Goal: Transaction & Acquisition: Purchase product/service

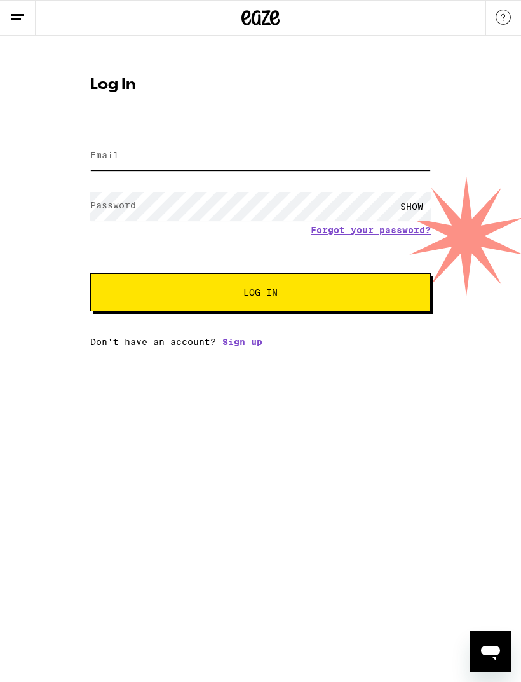
type input "[EMAIL_ADDRESS][DOMAIN_NAME]"
click at [261, 294] on button "Log In" at bounding box center [260, 292] width 341 height 38
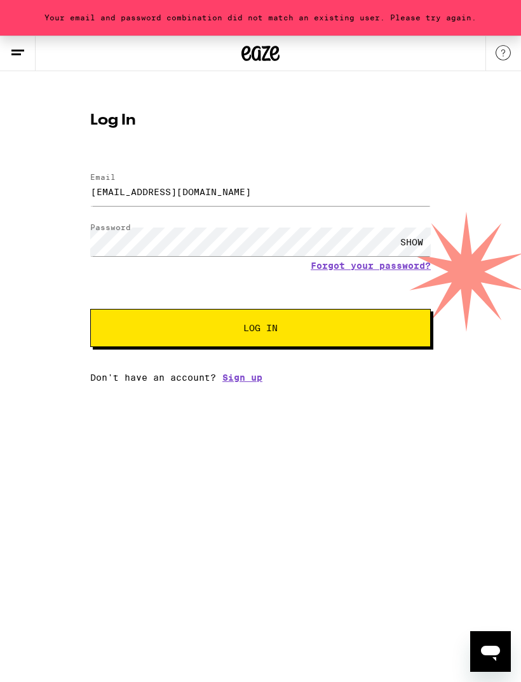
click at [406, 241] on div "SHOW" at bounding box center [412, 242] width 38 height 29
click at [262, 327] on span "Log In" at bounding box center [260, 327] width 34 height 9
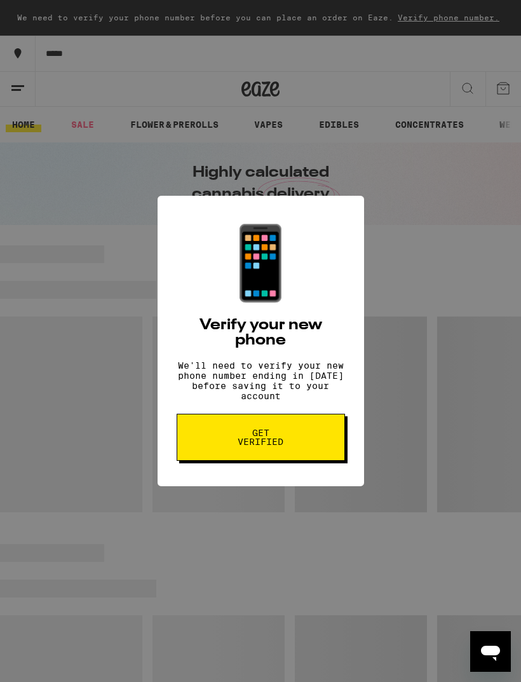
click at [262, 440] on span "Get verified" at bounding box center [260, 437] width 65 height 18
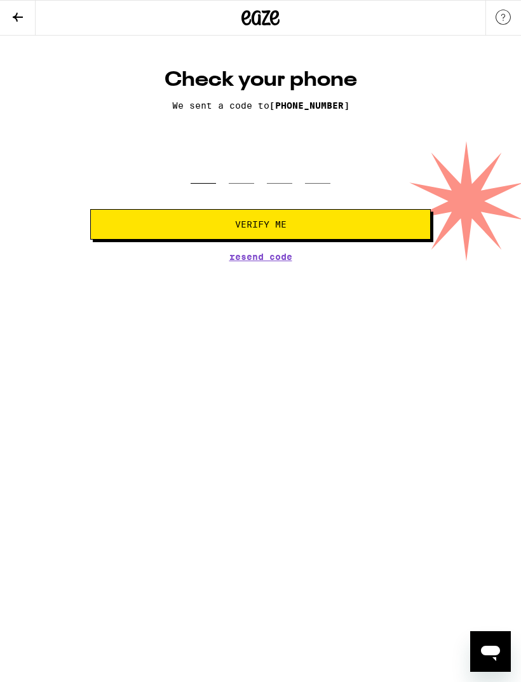
click at [207, 174] on input "tel" at bounding box center [203, 164] width 25 height 37
type input "8"
type input "3"
type input "0"
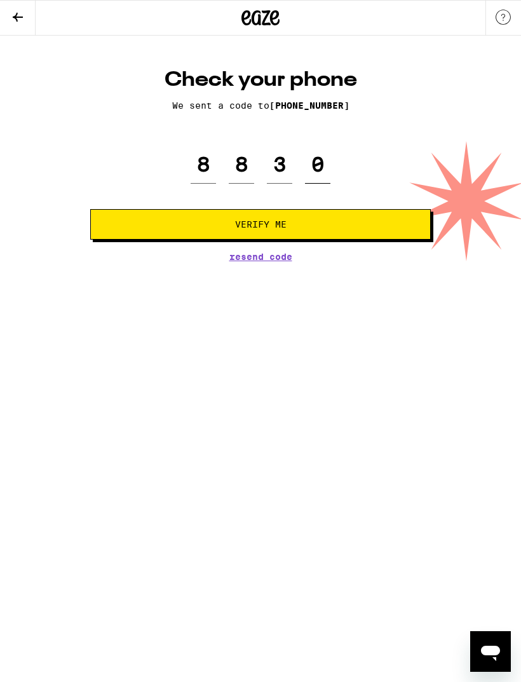
click at [207, 229] on span "Verify Me" at bounding box center [260, 224] width 319 height 9
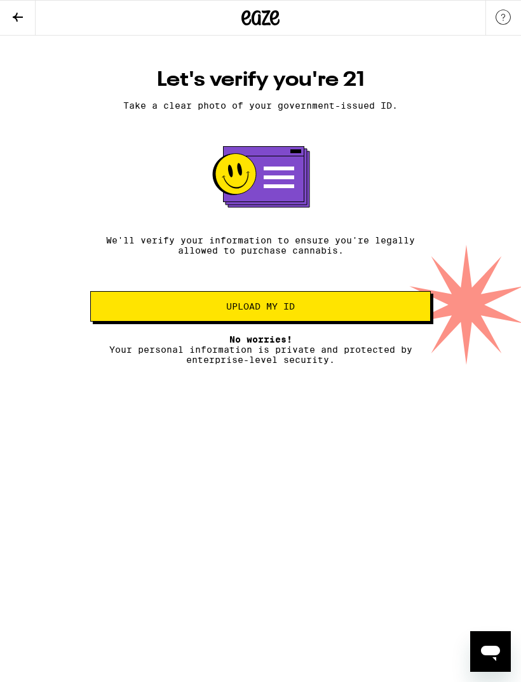
click at [172, 311] on span "Upload my ID" at bounding box center [260, 306] width 319 height 9
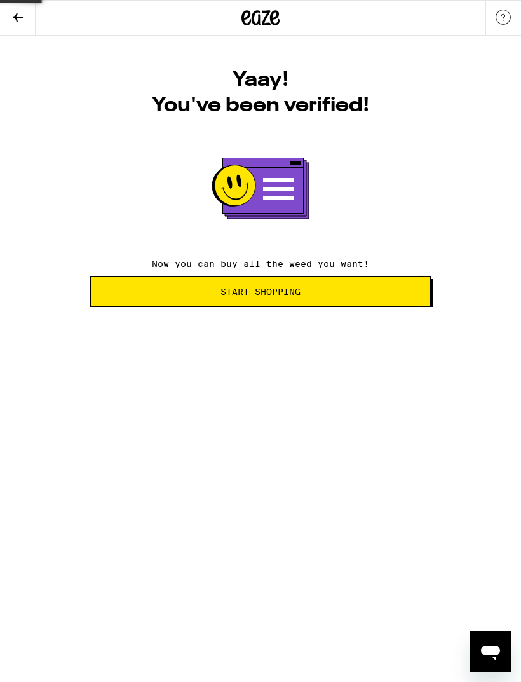
click at [378, 283] on button "Start Shopping" at bounding box center [260, 291] width 341 height 31
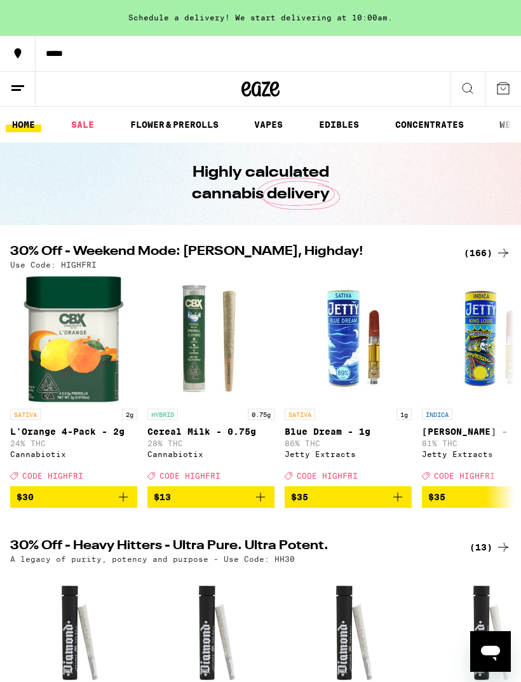
click at [194, 126] on link "FLOWER & PREROLLS" at bounding box center [174, 124] width 101 height 15
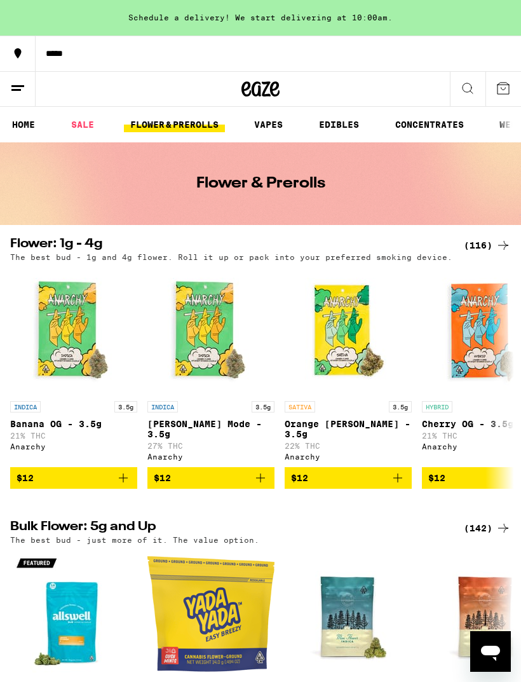
click at [18, 86] on line at bounding box center [17, 86] width 13 height 0
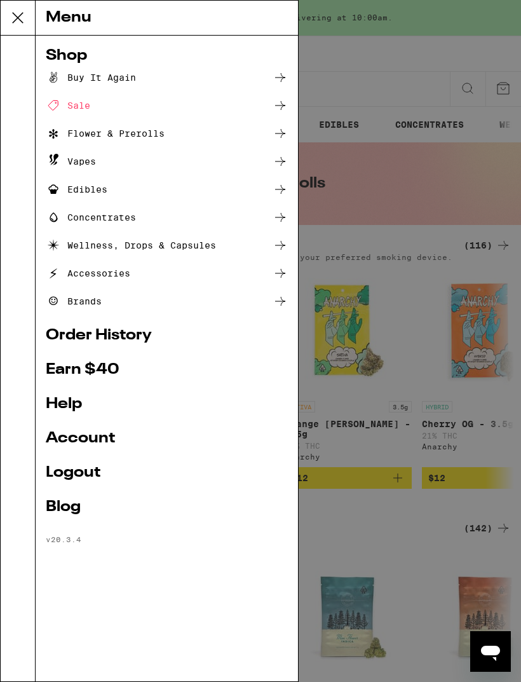
click at [109, 132] on div "Flower & Prerolls" at bounding box center [105, 133] width 119 height 15
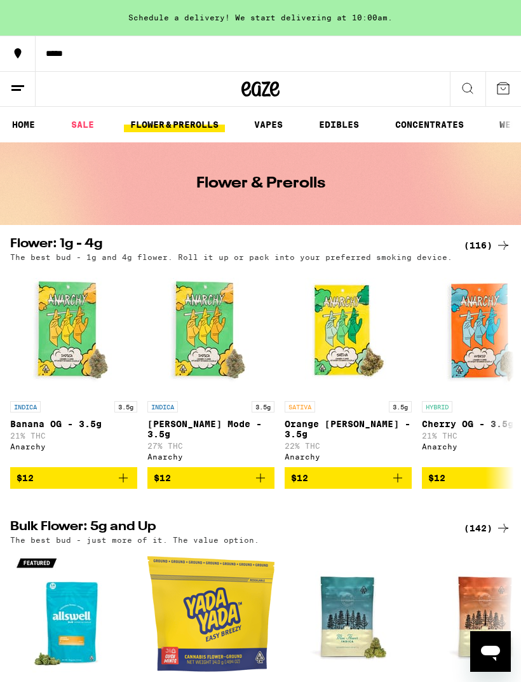
click at [340, 123] on link "EDIBLES" at bounding box center [339, 124] width 53 height 15
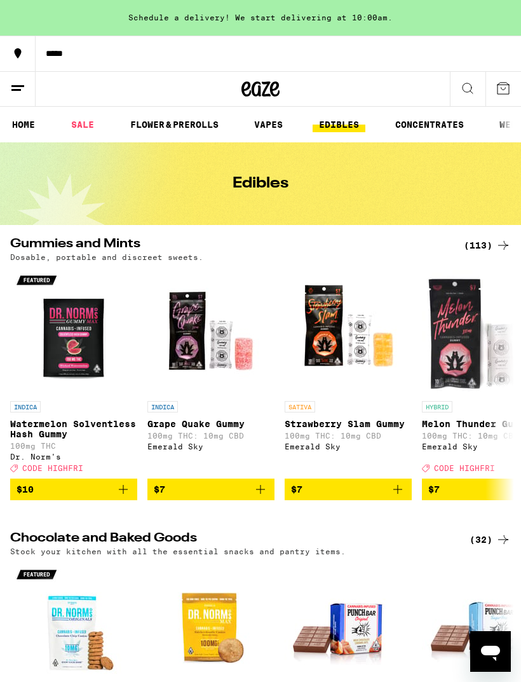
click at [447, 257] on div "Dosable, portable and discreet sweets." at bounding box center [260, 257] width 501 height 8
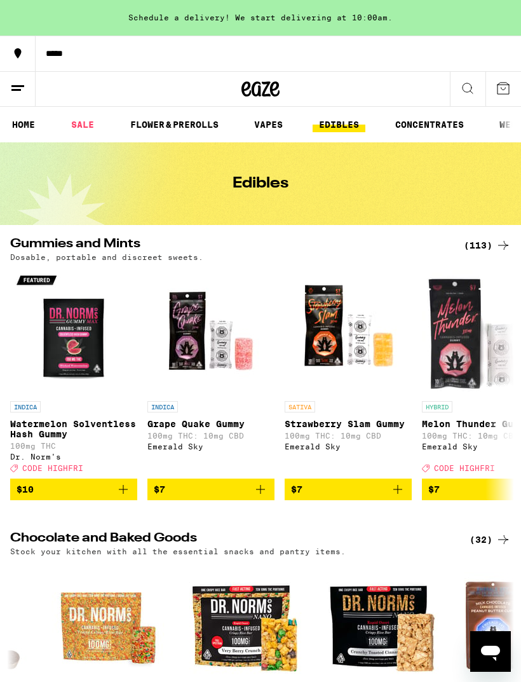
click at [186, 123] on link "FLOWER & PREROLLS" at bounding box center [174, 124] width 101 height 15
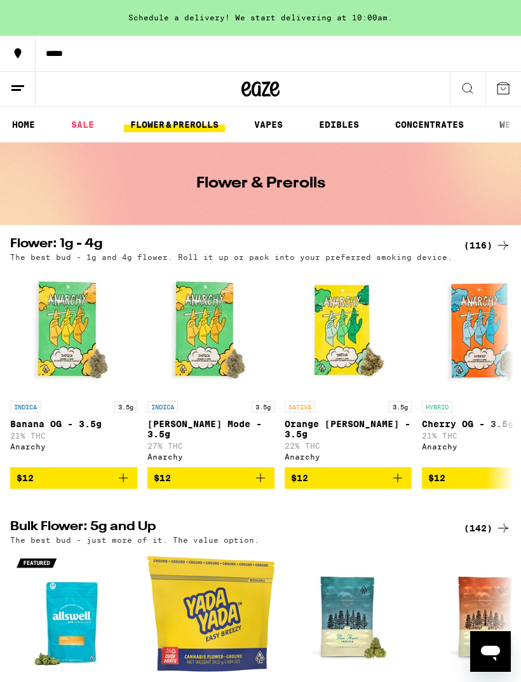
click at [31, 120] on link "HOME" at bounding box center [24, 124] width 36 height 15
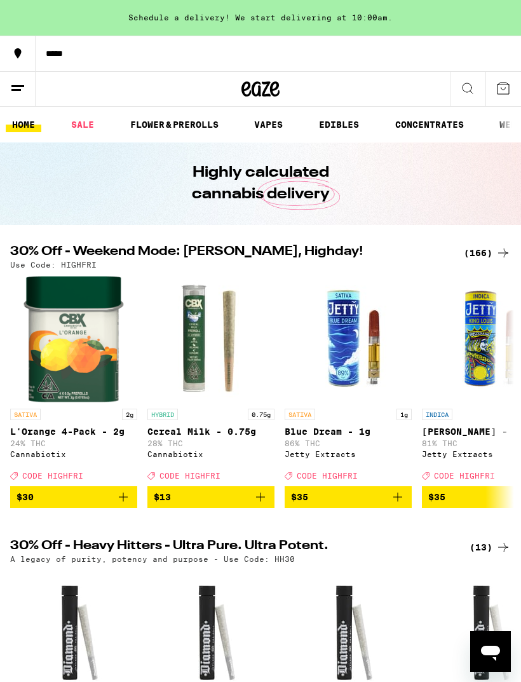
click at [90, 125] on link "SALE" at bounding box center [83, 124] width 36 height 15
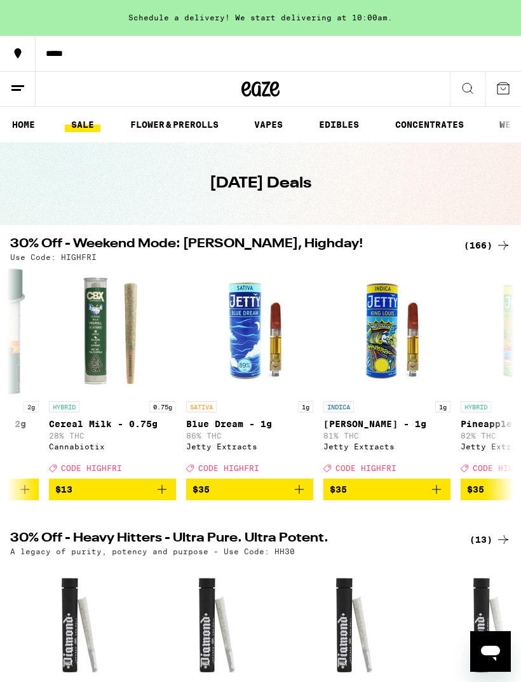
click at [189, 119] on link "FLOWER & PREROLLS" at bounding box center [174, 124] width 101 height 15
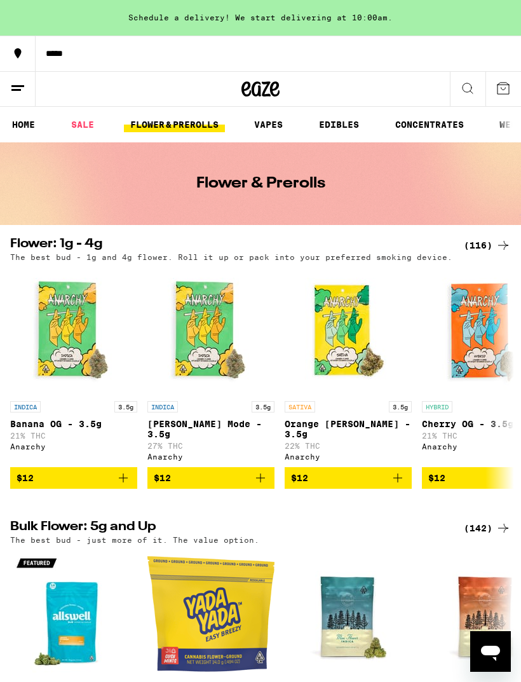
click at [489, 243] on div "(116)" at bounding box center [487, 245] width 47 height 15
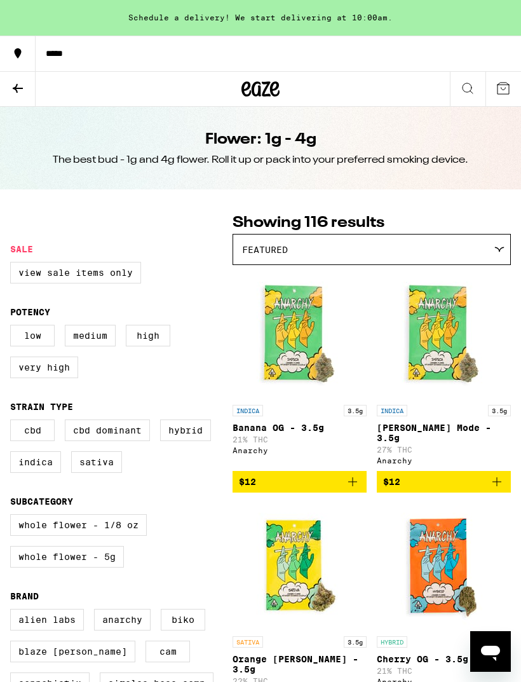
click at [194, 439] on label "Hybrid" at bounding box center [185, 430] width 51 height 22
click at [13, 422] on input "Hybrid" at bounding box center [13, 421] width 1 height 1
checkbox input "true"
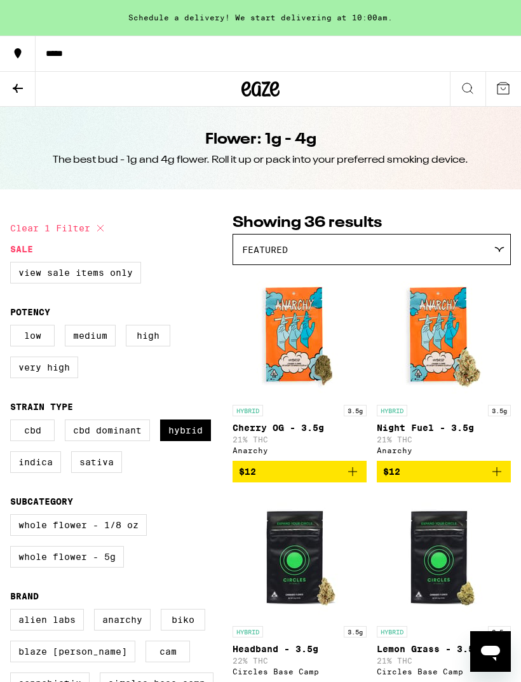
click at [493, 250] on div at bounding box center [499, 250] width 12 height 6
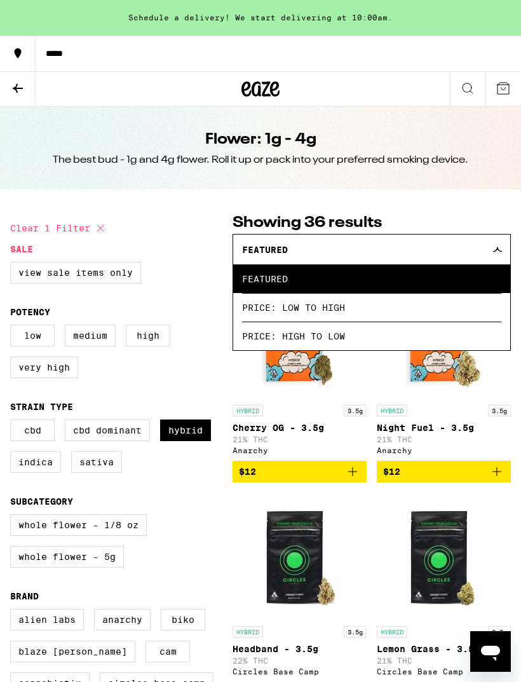
click at [494, 250] on icon at bounding box center [498, 250] width 10 height 6
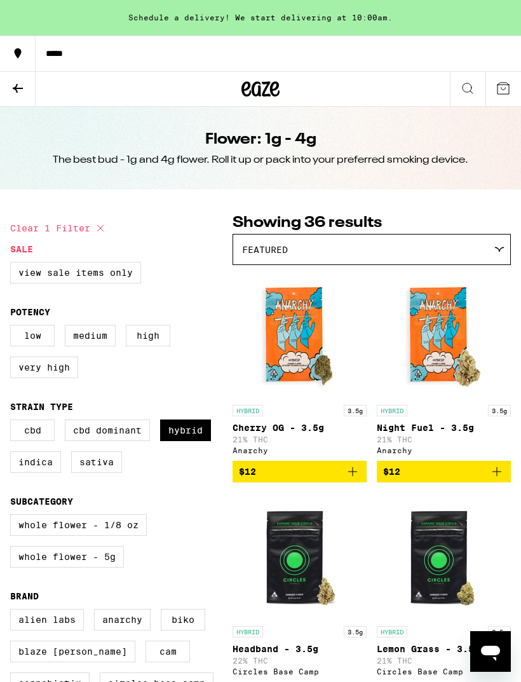
click at [151, 346] on label "High" at bounding box center [148, 336] width 44 height 22
click at [13, 327] on input "High" at bounding box center [13, 327] width 1 height 1
checkbox input "true"
click at [167, 550] on div "Whole Flower - 1/8 oz Whole Flower - 5g" at bounding box center [121, 546] width 222 height 64
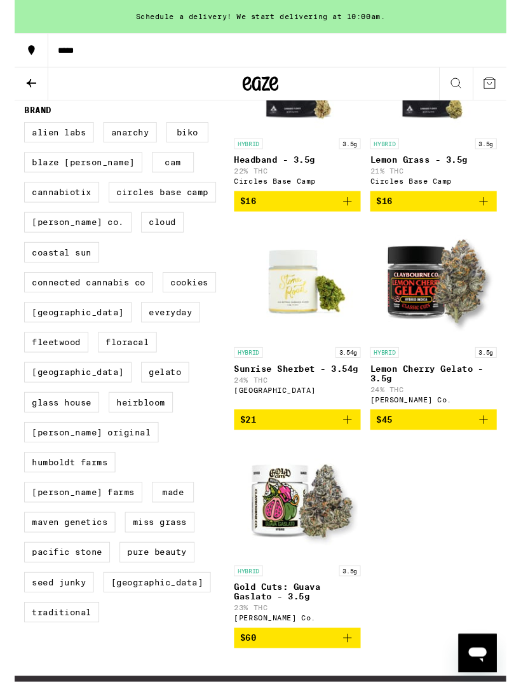
scroll to position [480, 0]
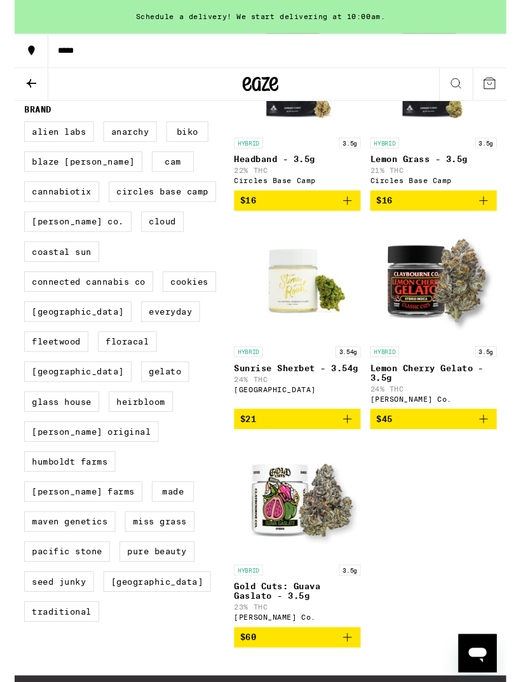
click at [435, 452] on span "$45" at bounding box center [443, 444] width 121 height 15
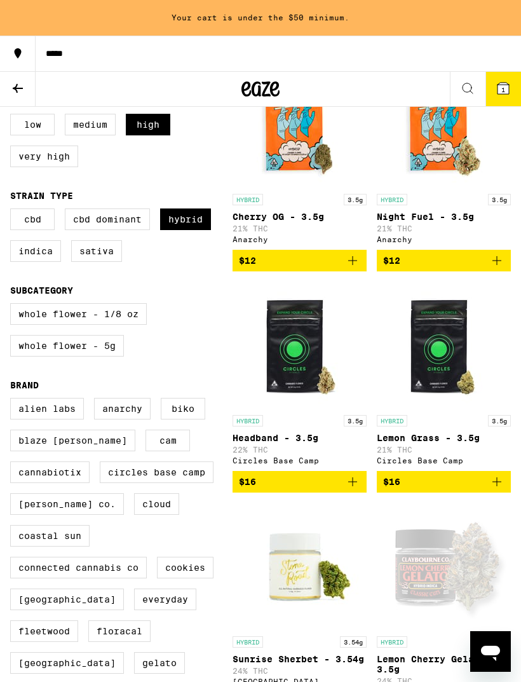
scroll to position [210, 0]
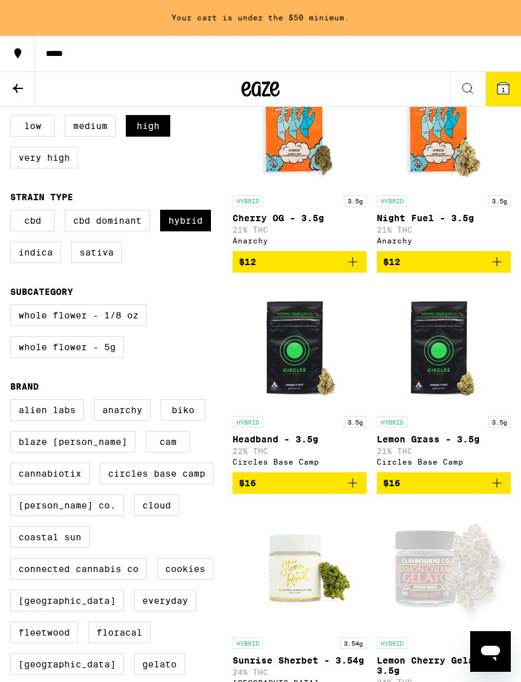
click at [34, 263] on label "Indica" at bounding box center [35, 252] width 51 height 22
click at [13, 212] on input "Indica" at bounding box center [13, 212] width 1 height 1
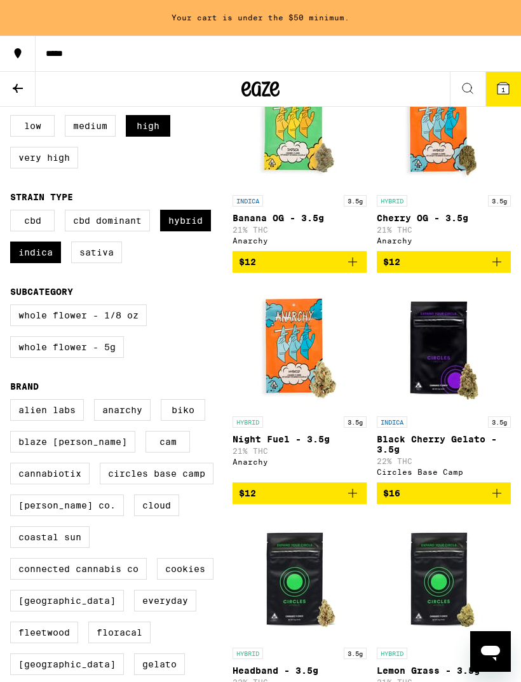
click at [506, 86] on icon at bounding box center [503, 88] width 11 height 11
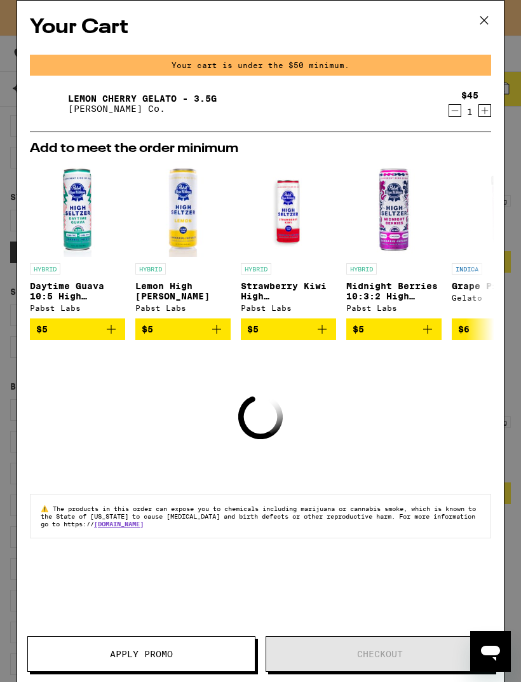
click at [112, 95] on link "Lemon Cherry Gelato - 3.5g" at bounding box center [142, 98] width 149 height 10
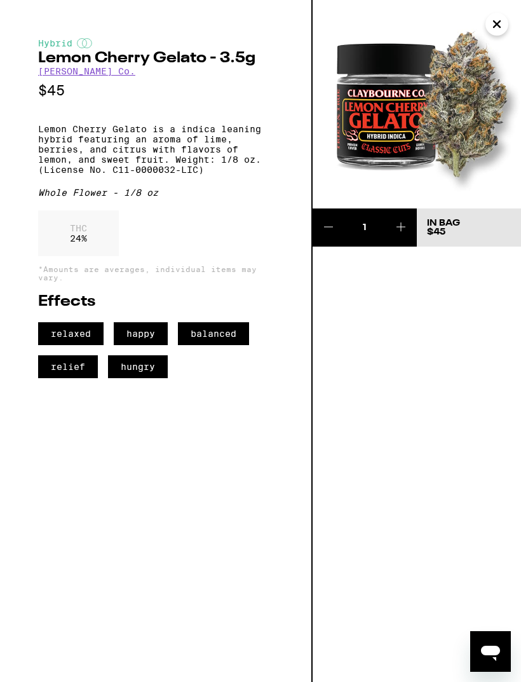
click at [502, 175] on img at bounding box center [417, 104] width 208 height 208
click at [498, 25] on icon "Close" at bounding box center [497, 24] width 6 height 6
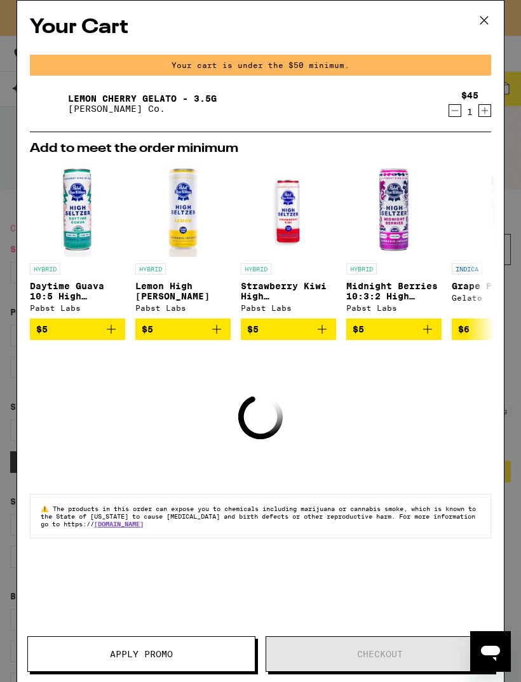
click at [491, 22] on icon at bounding box center [484, 20] width 19 height 19
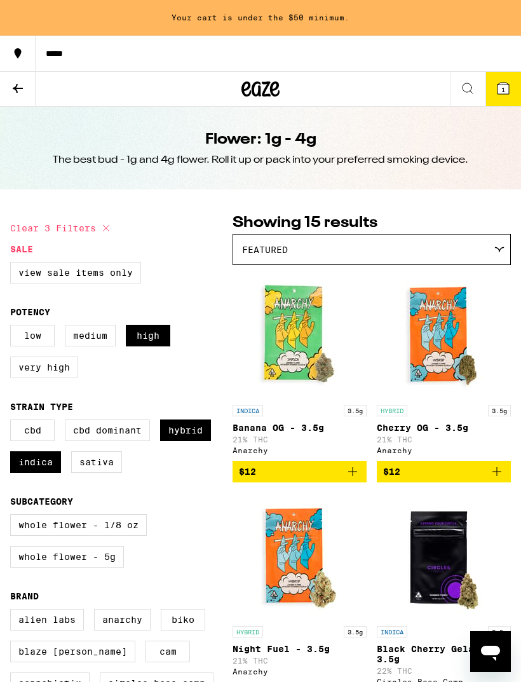
click at [36, 473] on label "Indica" at bounding box center [35, 462] width 51 height 22
click at [13, 422] on input "Indica" at bounding box center [13, 421] width 1 height 1
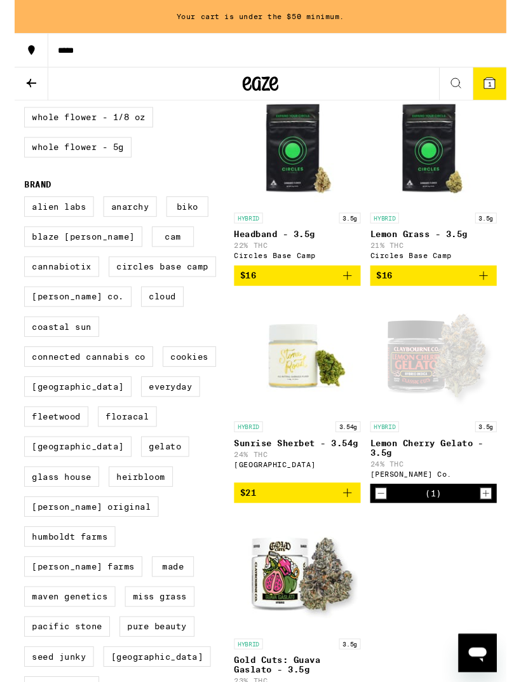
scroll to position [401, 0]
click at [292, 397] on img "Open page for Sunrise Sherbet - 3.54g from Stone Road" at bounding box center [299, 376] width 127 height 127
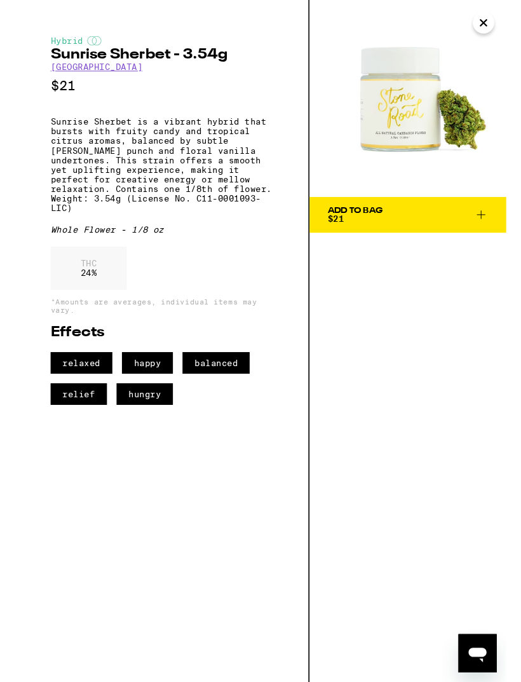
click at [493, 18] on icon "Close" at bounding box center [496, 24] width 15 height 19
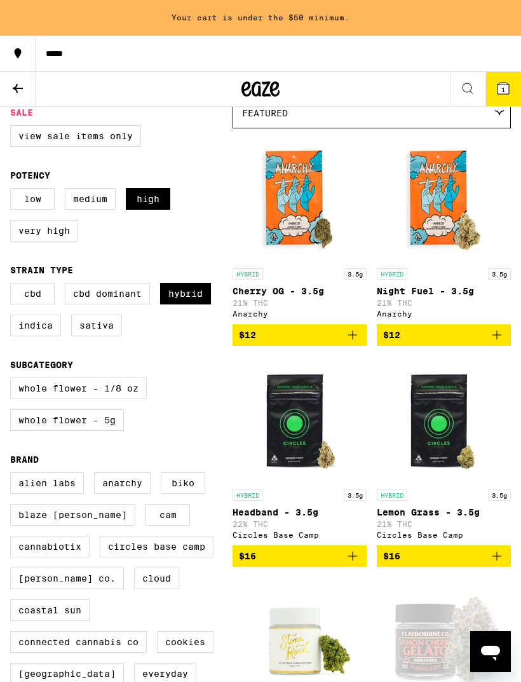
scroll to position [136, 0]
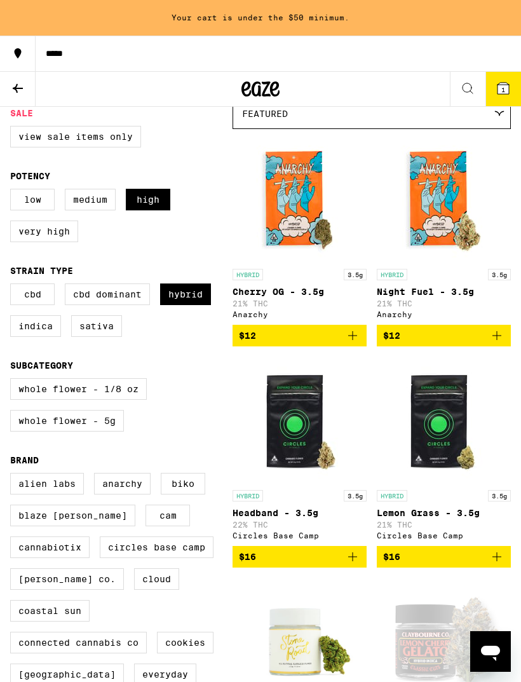
click at [40, 336] on label "Indica" at bounding box center [35, 326] width 51 height 22
click at [13, 286] on input "Indica" at bounding box center [13, 285] width 1 height 1
checkbox input "true"
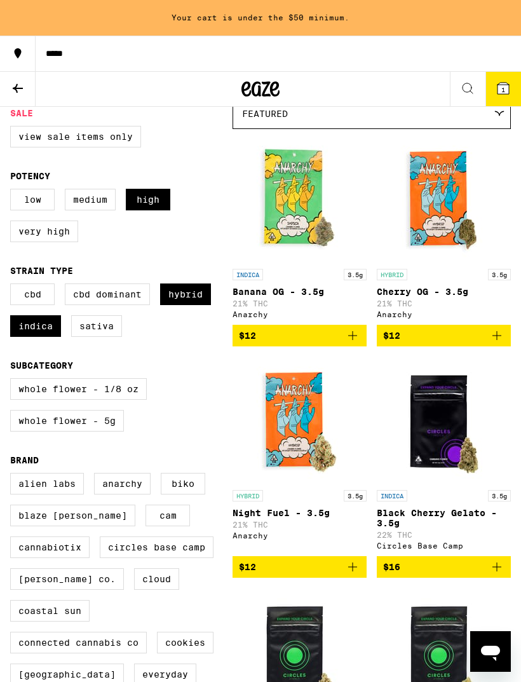
click at [194, 305] on label "Hybrid" at bounding box center [185, 294] width 51 height 22
click at [13, 286] on input "Hybrid" at bounding box center [13, 285] width 1 height 1
checkbox input "false"
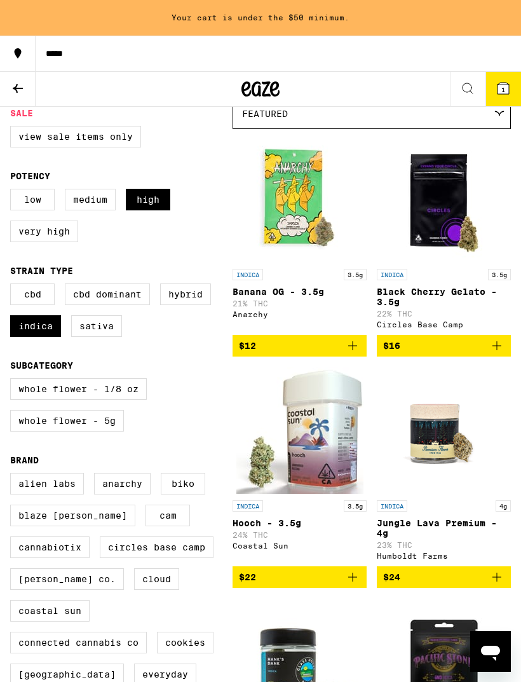
click at [470, 289] on div "INDICA 3.5g Black Cherry Gelato - 3.5g 22% THC Circles Base Camp" at bounding box center [444, 299] width 134 height 60
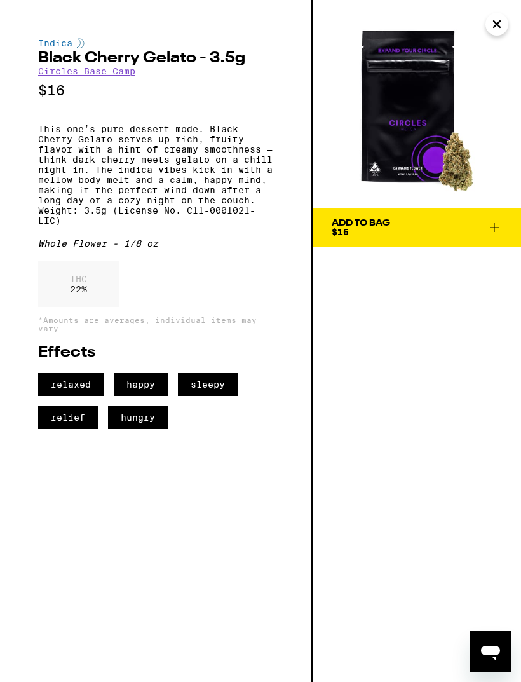
click at [493, 27] on icon "Close" at bounding box center [496, 24] width 15 height 19
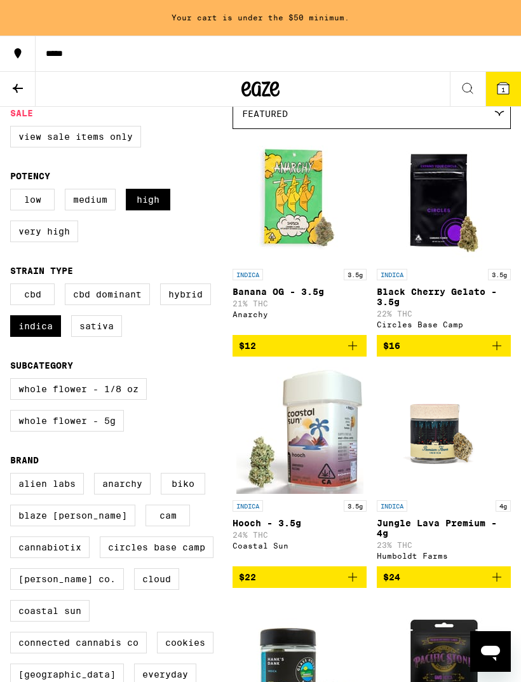
click at [483, 353] on span "$16" at bounding box center [443, 345] width 121 height 15
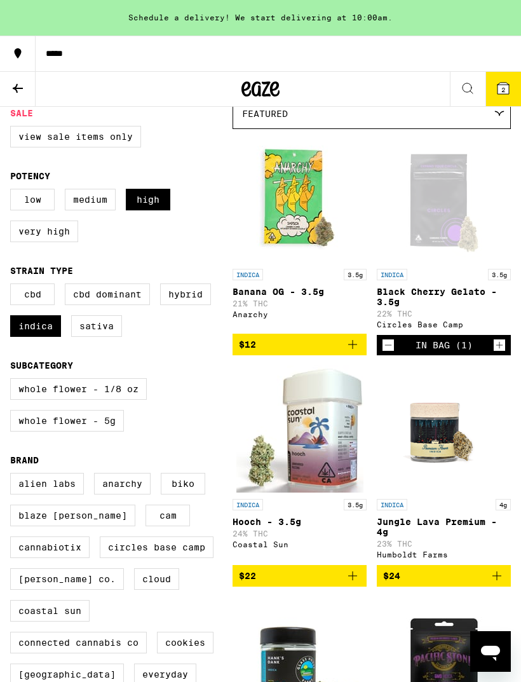
click at [393, 353] on icon "Decrement" at bounding box center [388, 344] width 11 height 15
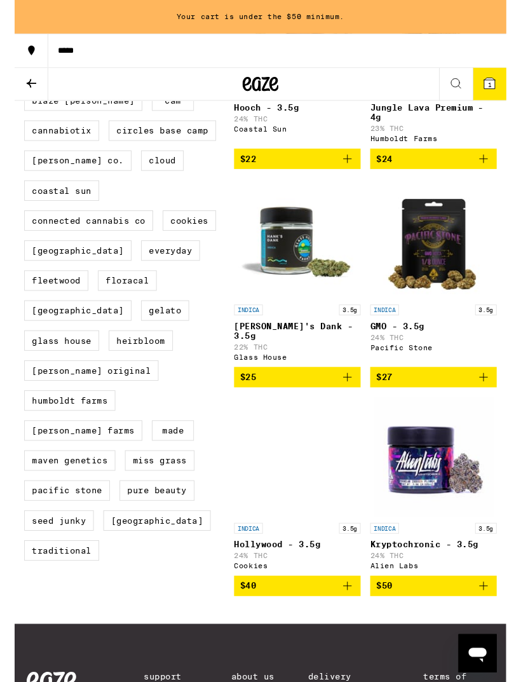
scroll to position [544, 0]
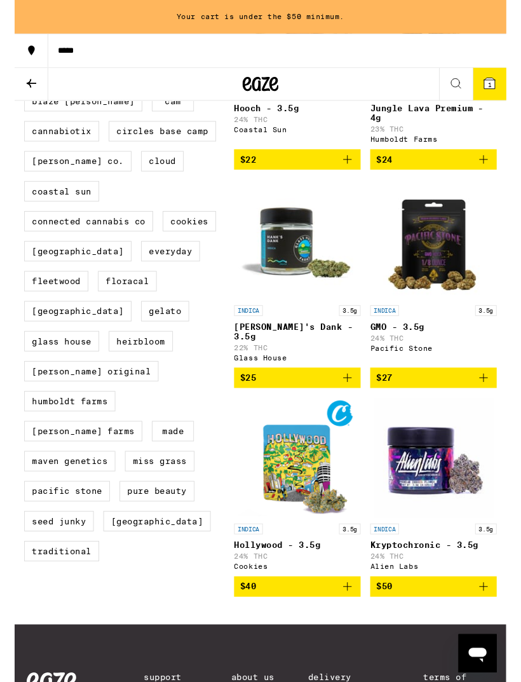
click at [451, 499] on img "Open page for Kryptochronic - 3.5g from Alien Labs" at bounding box center [444, 484] width 127 height 127
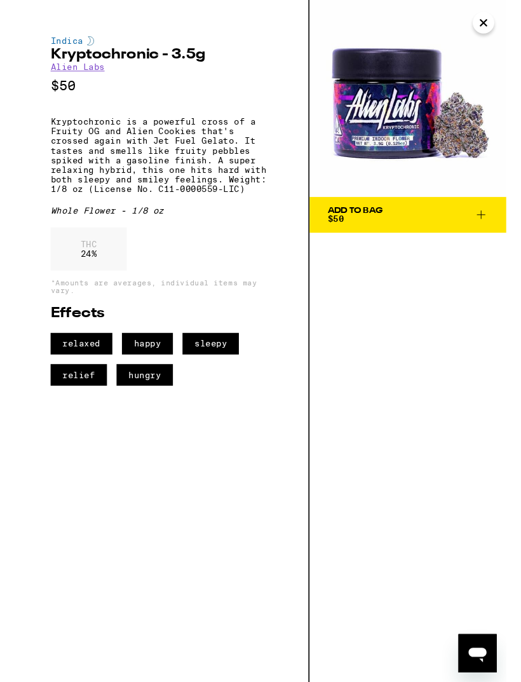
click at [499, 27] on icon "Close" at bounding box center [496, 24] width 15 height 19
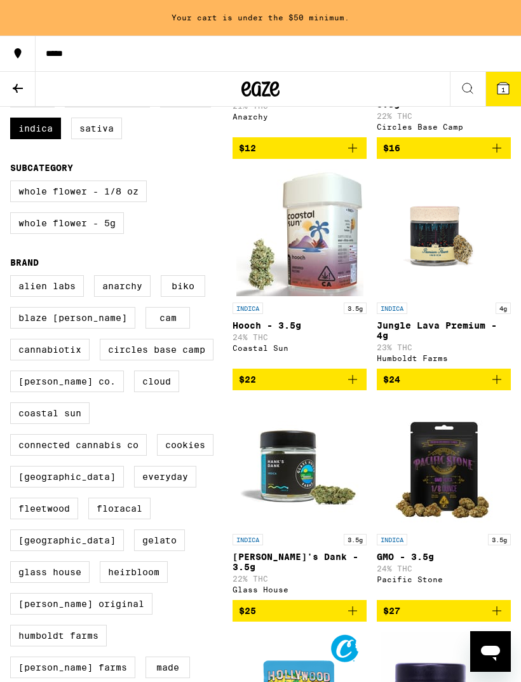
scroll to position [332, 0]
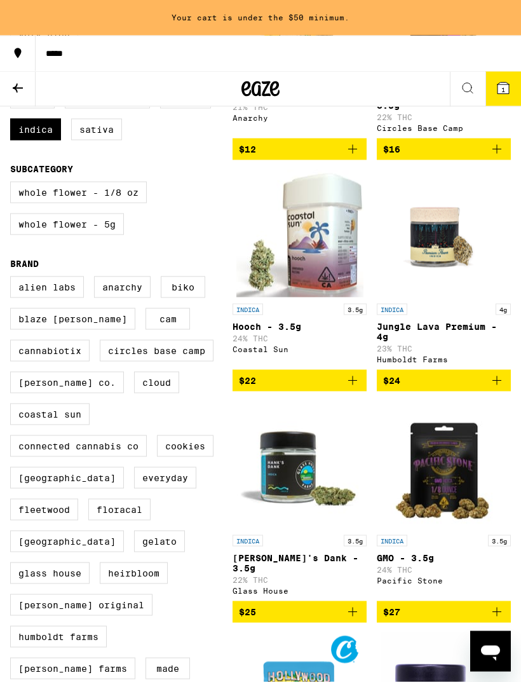
click at [322, 250] on img "Open page for Hooch - 3.5g from Coastal Sun" at bounding box center [299, 233] width 127 height 127
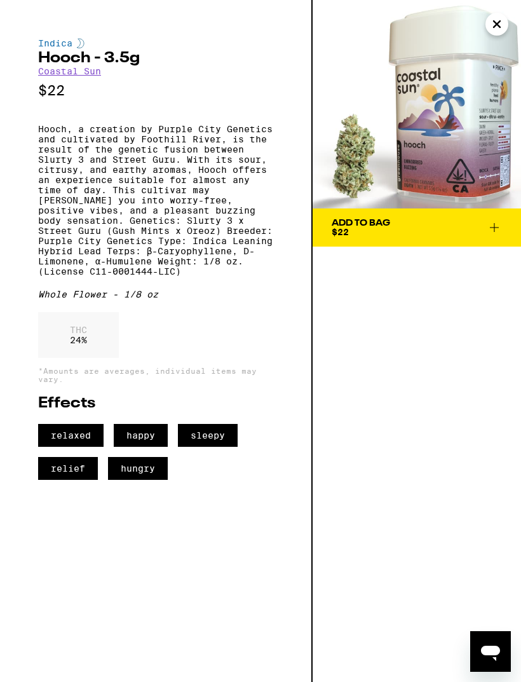
click at [500, 232] on icon at bounding box center [494, 227] width 15 height 15
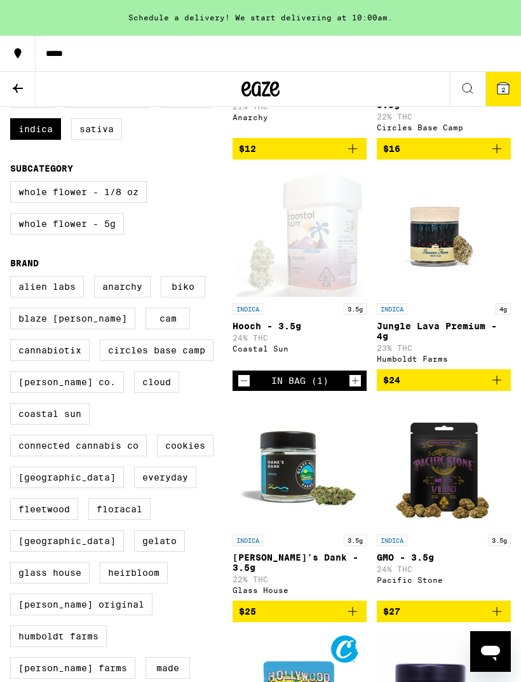
click at [505, 90] on span "2" at bounding box center [503, 90] width 4 height 8
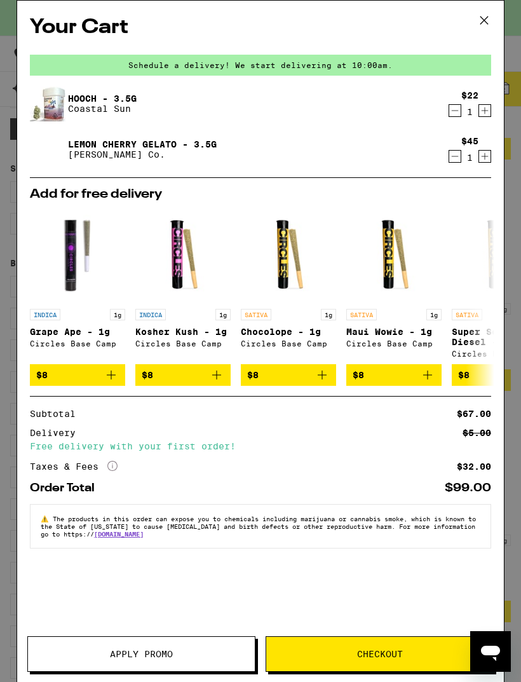
click at [518, 206] on div "Your Cart Schedule a delivery! We start delivering at 10:00am. Hooch - 3.5g Coa…" at bounding box center [260, 341] width 521 height 682
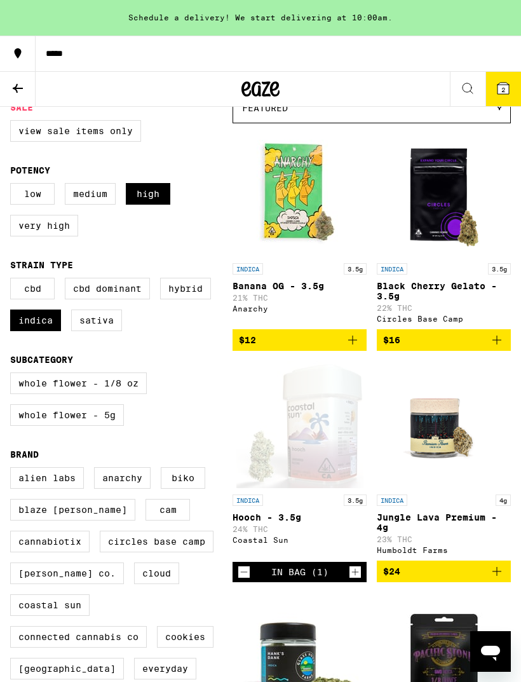
scroll to position [140, 0]
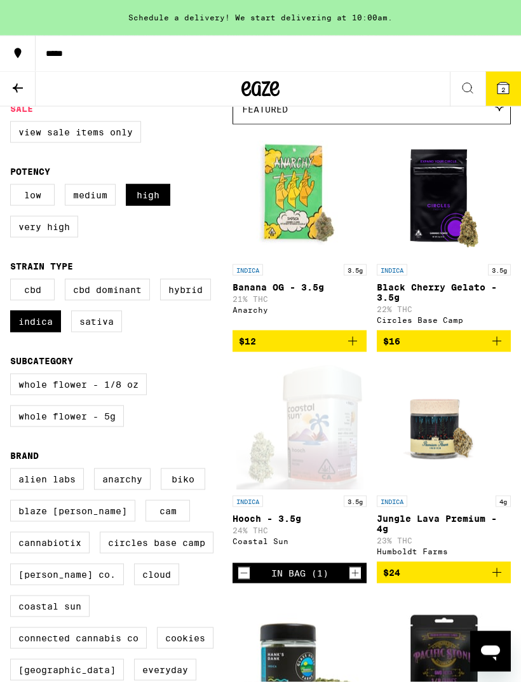
click at [501, 87] on icon at bounding box center [503, 88] width 11 height 11
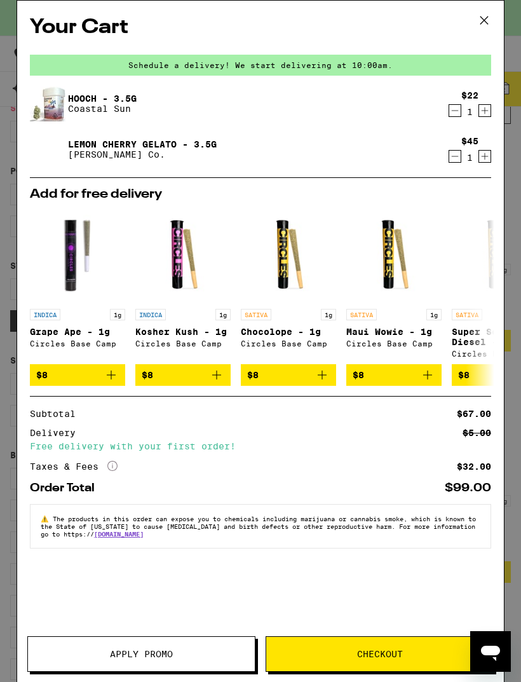
click at [126, 650] on span "Apply Promo" at bounding box center [141, 654] width 63 height 9
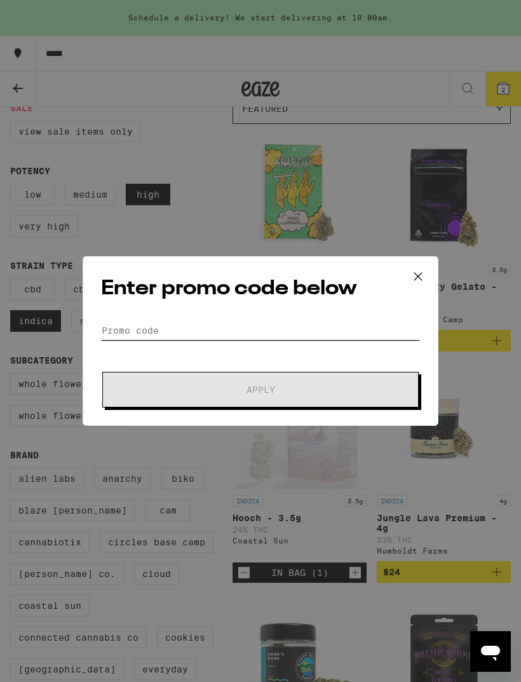
click at [136, 329] on input "Promo Code" at bounding box center [260, 330] width 319 height 19
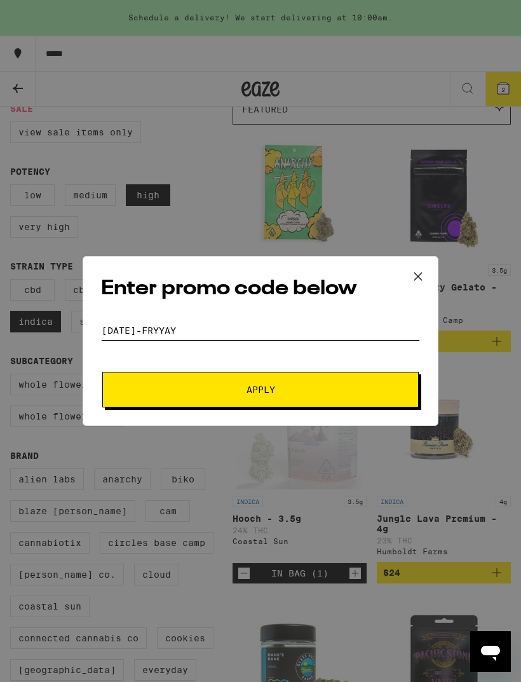
type input "[DATE]-fryyay"
click at [419, 275] on icon at bounding box center [418, 277] width 8 height 8
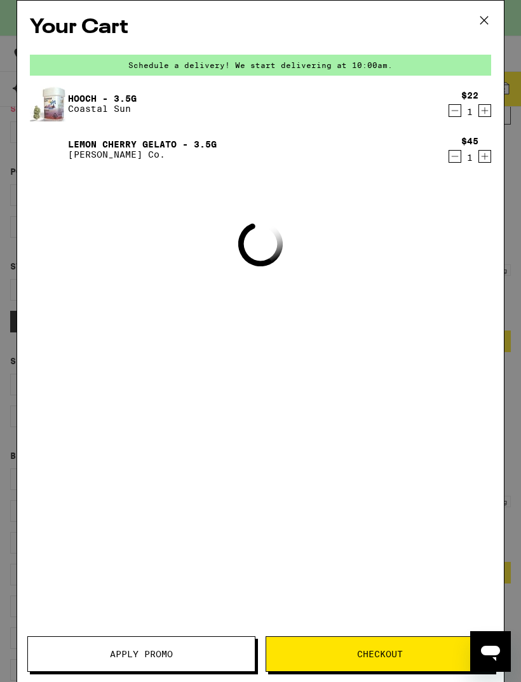
scroll to position [141, 0]
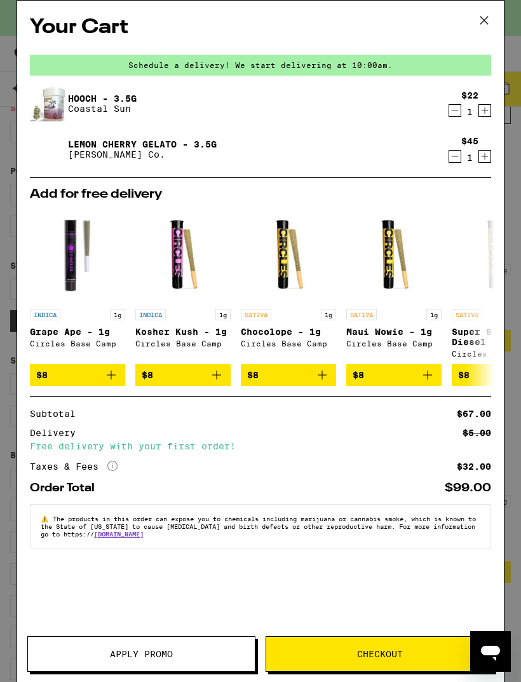
click at [484, 17] on icon at bounding box center [484, 20] width 19 height 19
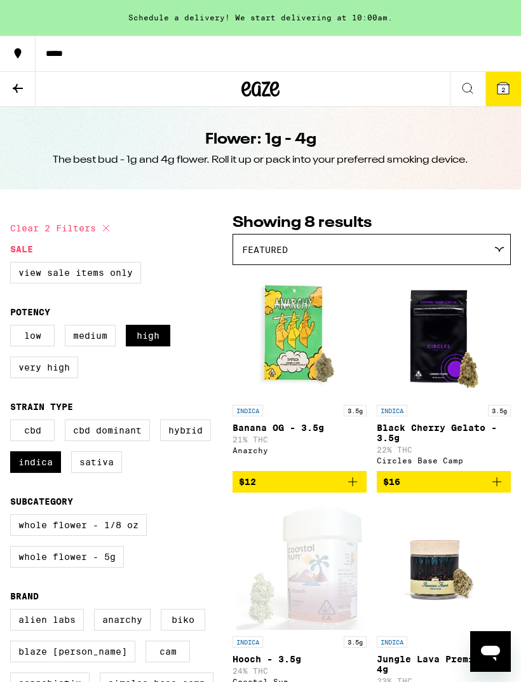
click at [508, 142] on div "Flower: 1g - 4g The best bud - 1g and 4g flower. Roll it up or pack into your p…" at bounding box center [260, 148] width 521 height 83
click at [18, 88] on icon at bounding box center [18, 88] width 10 height 9
click at [17, 86] on icon at bounding box center [17, 88] width 15 height 15
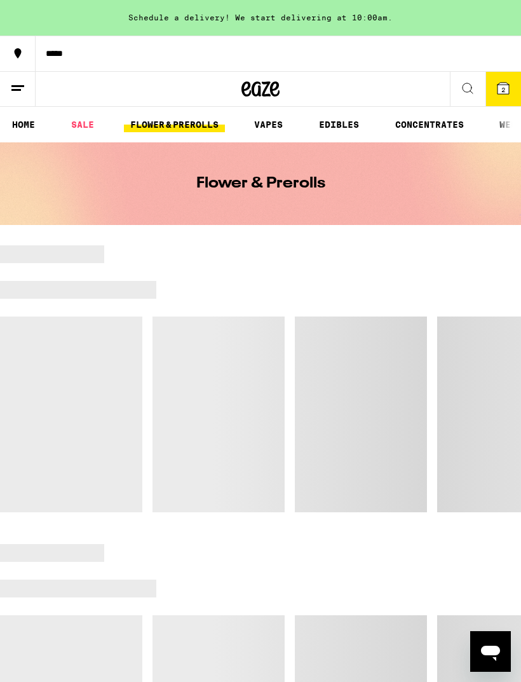
click at [13, 50] on icon at bounding box center [17, 53] width 15 height 15
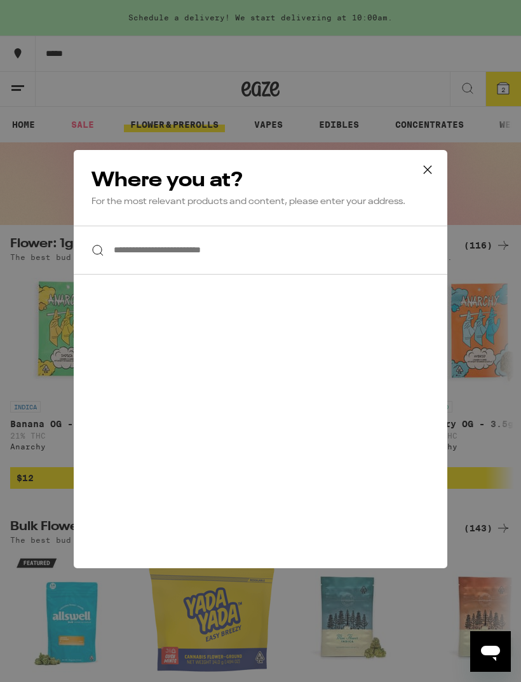
click at [377, 254] on input "**********" at bounding box center [261, 250] width 374 height 49
click at [414, 255] on input "**********" at bounding box center [261, 250] width 374 height 49
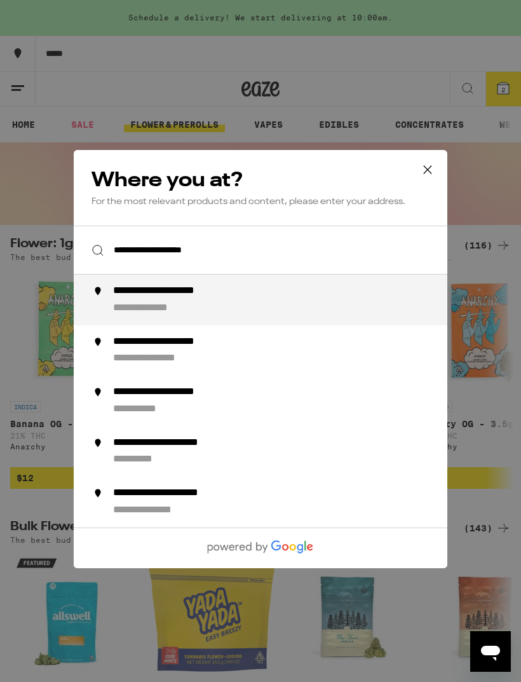
click at [362, 298] on div "**********" at bounding box center [286, 300] width 346 height 31
type input "**********"
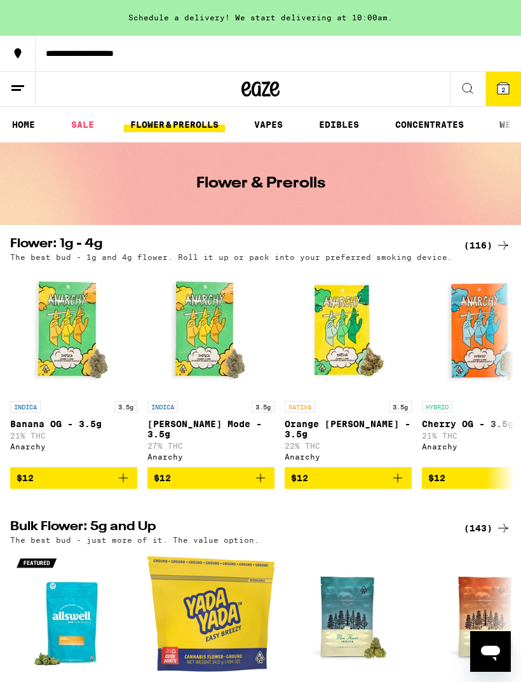
click at [22, 91] on icon at bounding box center [17, 88] width 15 height 15
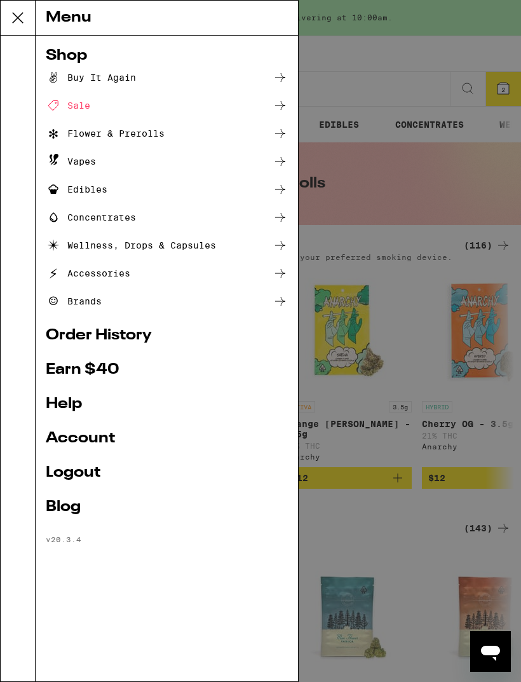
click at [24, 18] on icon at bounding box center [17, 17] width 25 height 25
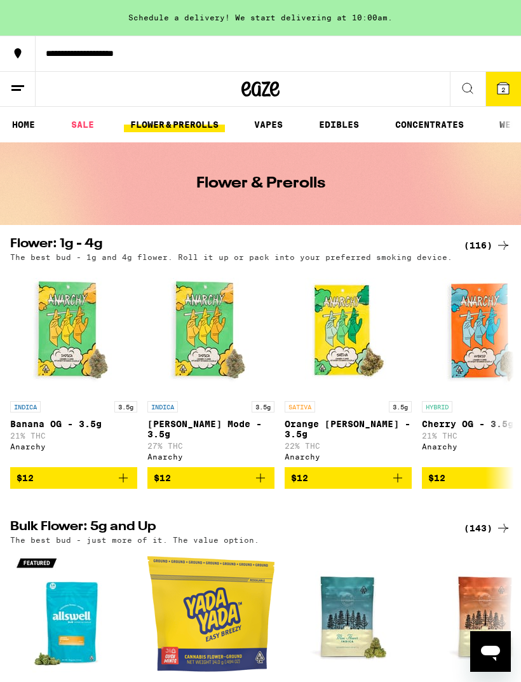
click at [26, 126] on link "HOME" at bounding box center [24, 124] width 36 height 15
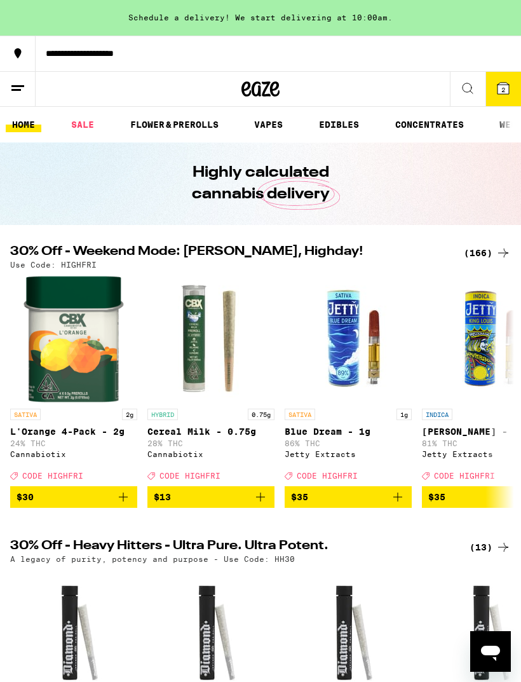
click at [503, 86] on span "2" at bounding box center [503, 90] width 4 height 8
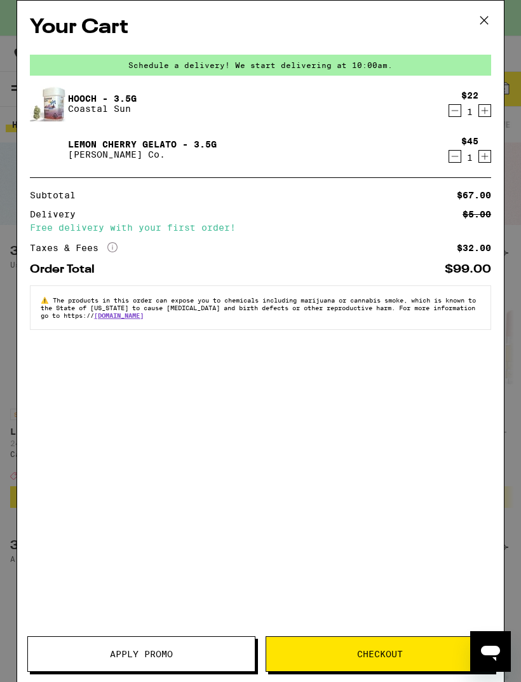
click at [519, 140] on div "Your Cart Schedule a delivery! We start delivering at 10:00am. Hooch - 3.5g Coa…" at bounding box center [260, 341] width 521 height 682
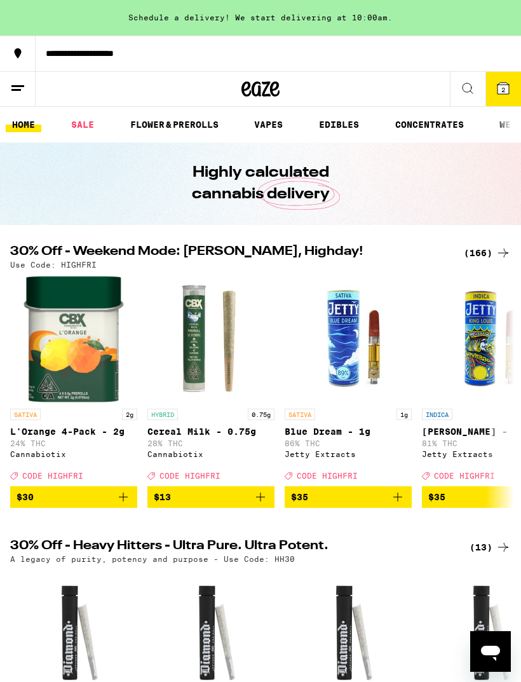
click at [503, 88] on span "2" at bounding box center [503, 90] width 4 height 8
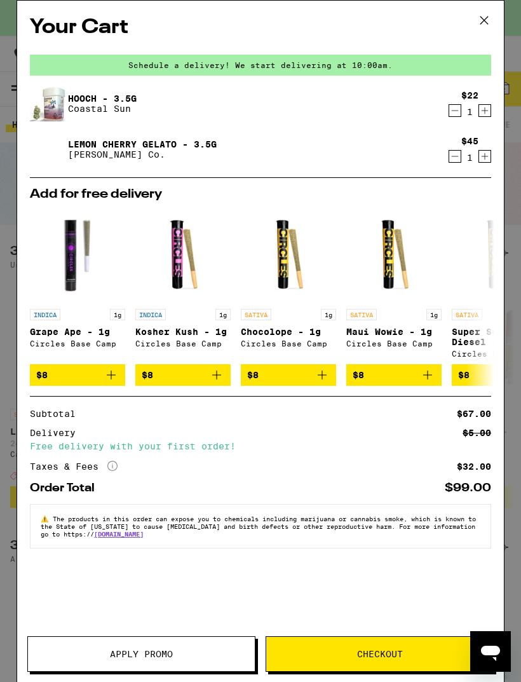
click at [137, 655] on span "Apply Promo" at bounding box center [141, 654] width 63 height 9
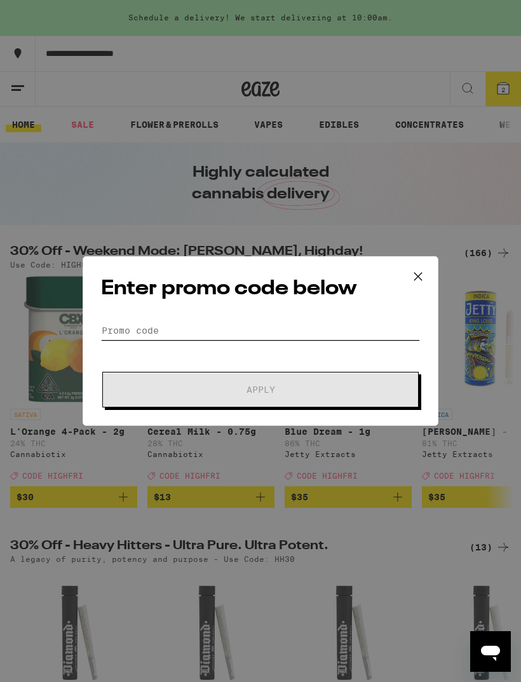
click at [135, 327] on input "Promo Code" at bounding box center [260, 330] width 319 height 19
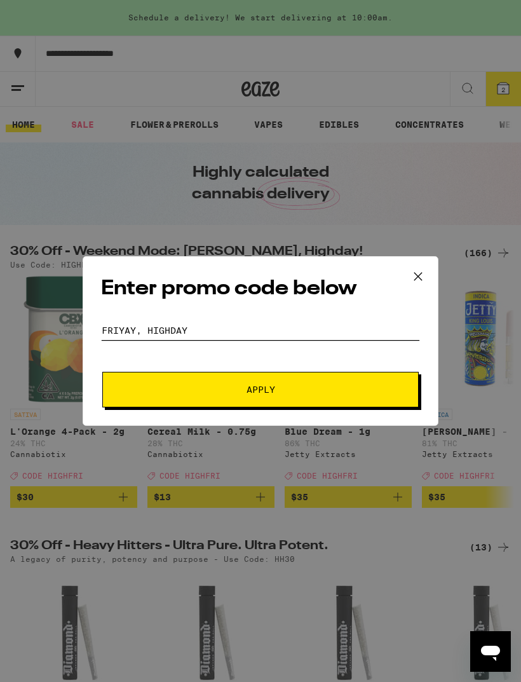
type input "Friyay, highday"
click at [199, 384] on button "Apply" at bounding box center [260, 390] width 316 height 36
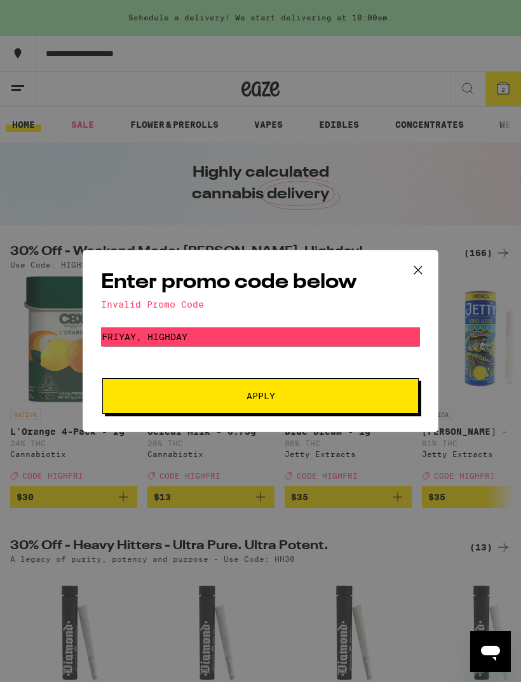
click at [422, 271] on icon at bounding box center [418, 270] width 19 height 19
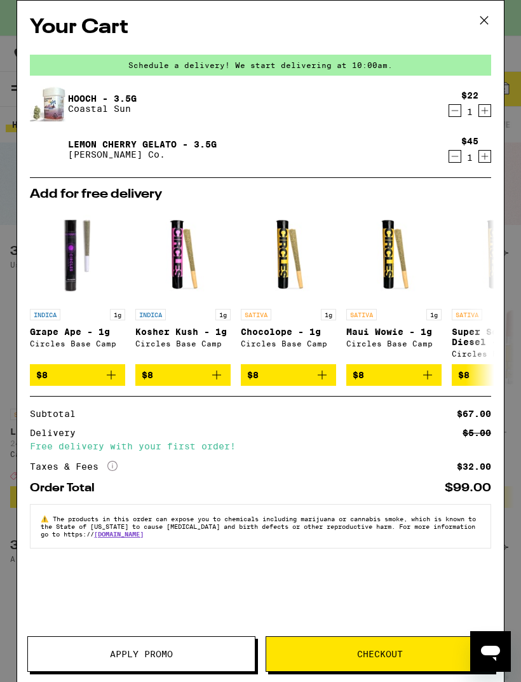
click at [516, 269] on div "Your Cart Schedule a delivery! We start delivering at 10:00am. Hooch - 3.5g Coa…" at bounding box center [260, 341] width 521 height 682
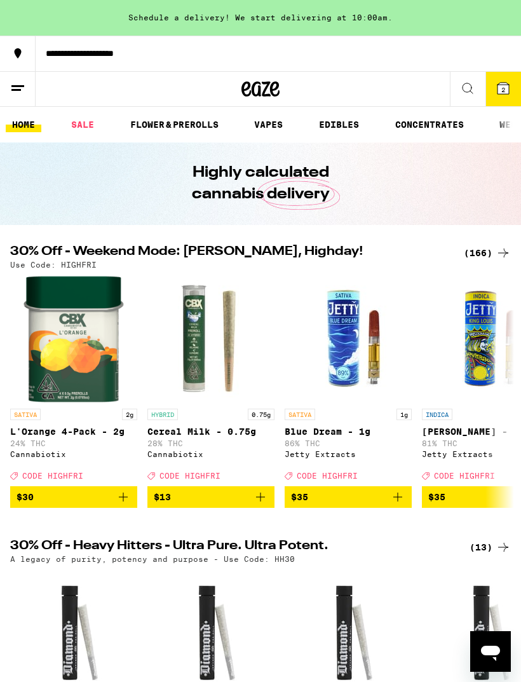
click at [125, 249] on h2 "30% Off - Weekend Mode: [PERSON_NAME], Highday!" at bounding box center [229, 252] width 439 height 15
click at [505, 85] on icon at bounding box center [503, 88] width 11 height 11
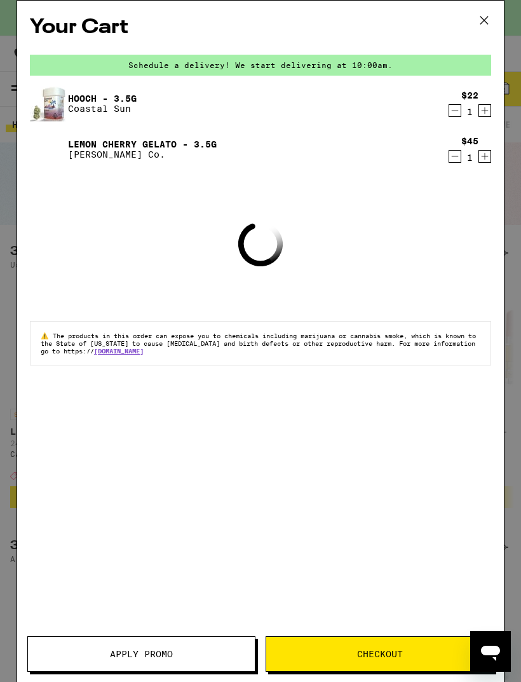
click at [153, 644] on button "Apply Promo" at bounding box center [141, 654] width 228 height 36
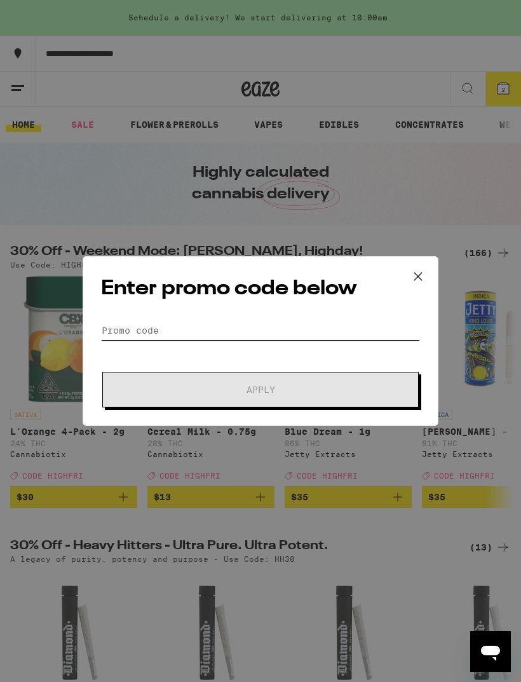
click at [143, 325] on input "Promo Code" at bounding box center [260, 330] width 319 height 19
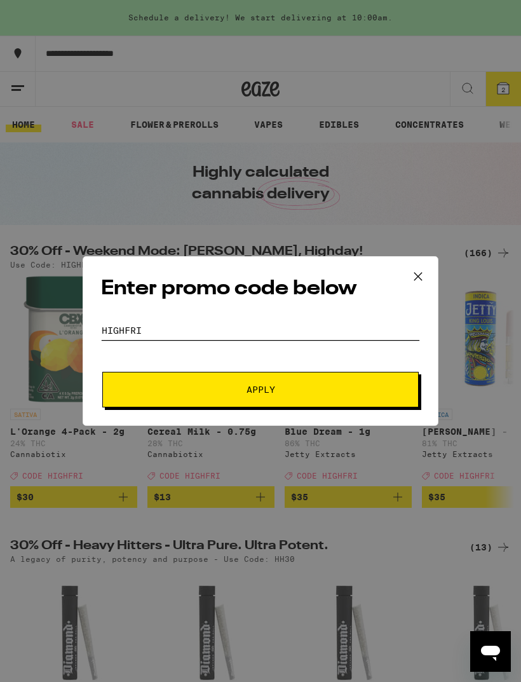
type input "Highfri"
click at [204, 388] on span "Apply" at bounding box center [260, 389] width 229 height 9
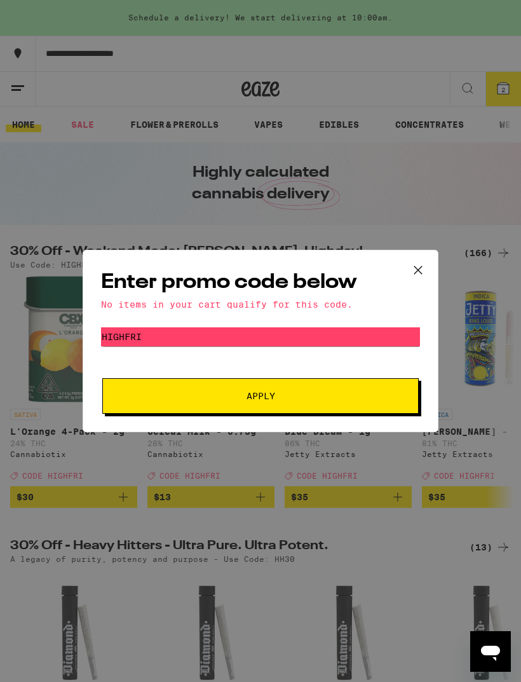
click at [362, 400] on span "Apply" at bounding box center [260, 395] width 229 height 9
click at [418, 269] on icon at bounding box center [418, 270] width 19 height 19
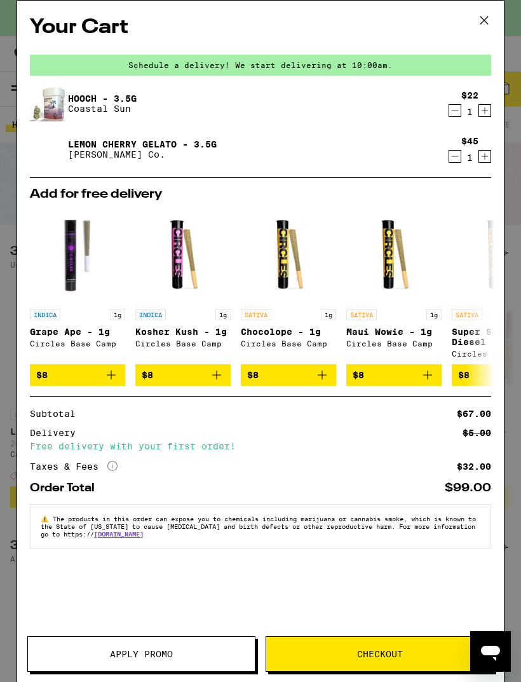
click at [378, 652] on span "Checkout" at bounding box center [380, 654] width 46 height 9
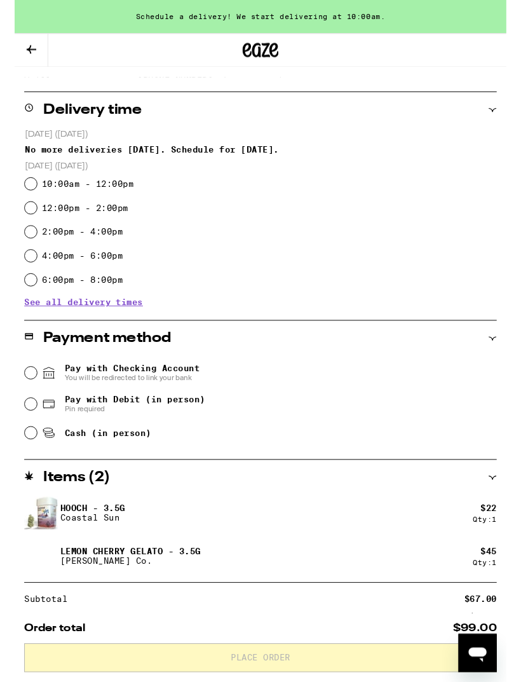
scroll to position [280, 0]
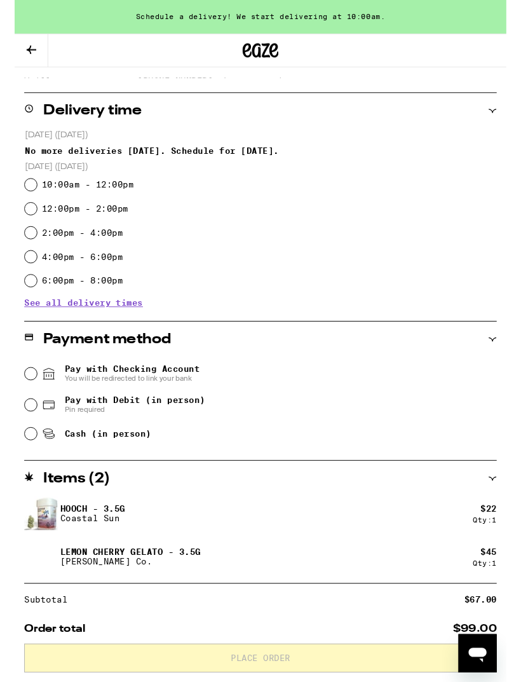
click at [18, 278] on input "4:00pm - 6:00pm" at bounding box center [17, 272] width 13 height 13
radio input "true"
click at [39, 321] on span "See all delivery times" at bounding box center [73, 320] width 126 height 9
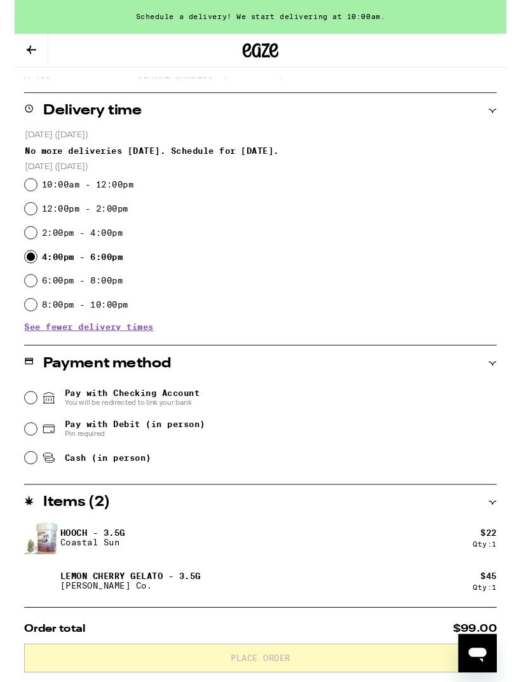
click at [17, 451] on input "Pay with Debit (in person) Pin required" at bounding box center [17, 454] width 13 height 13
radio input "true"
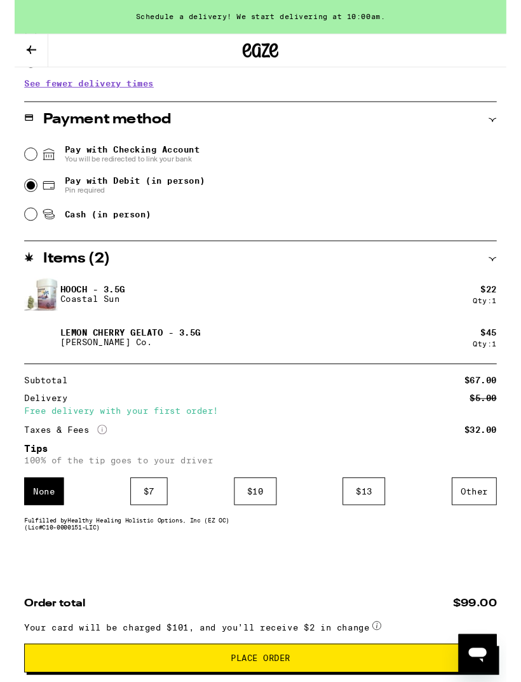
scroll to position [550, 0]
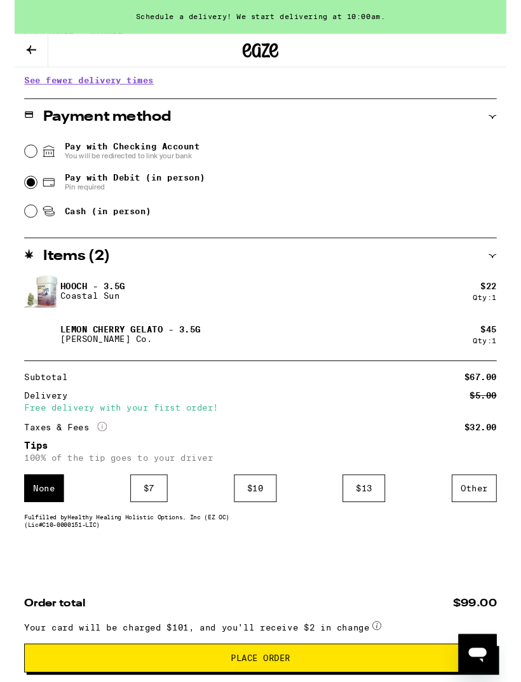
click at [492, 514] on div "Other" at bounding box center [487, 517] width 48 height 29
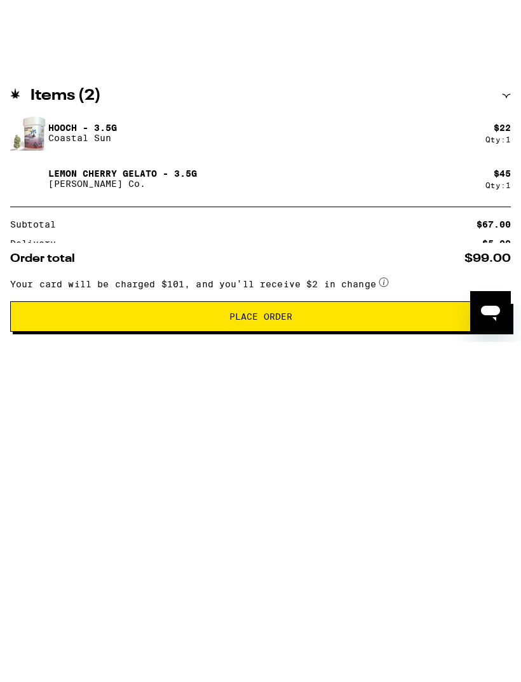
scroll to position [630, 0]
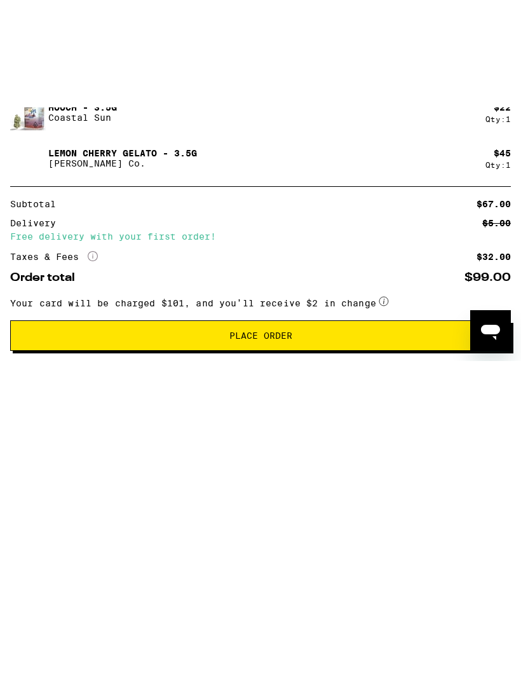
click at [262, 414] on div "$ 10" at bounding box center [255, 428] width 45 height 29
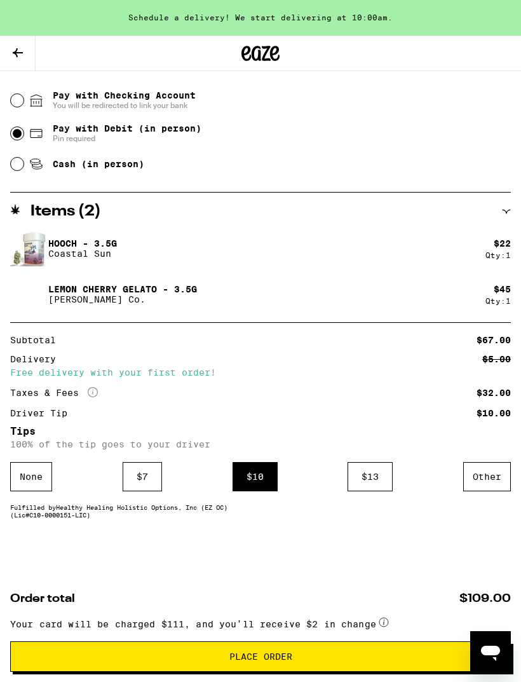
click at [402, 654] on span "Place Order" at bounding box center [260, 656] width 479 height 9
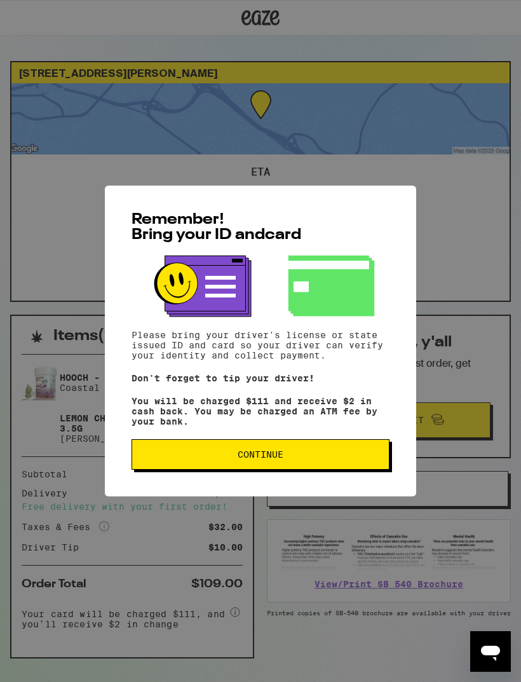
click at [342, 459] on span "Continue" at bounding box center [260, 454] width 236 height 9
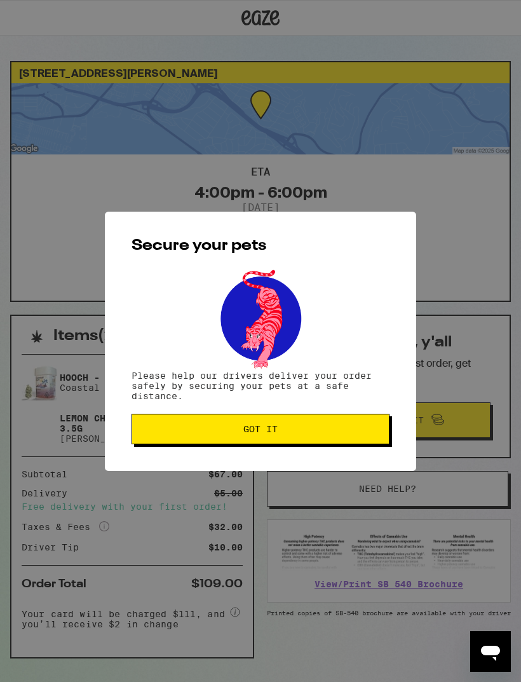
click at [316, 429] on span "Got it" at bounding box center [260, 429] width 236 height 9
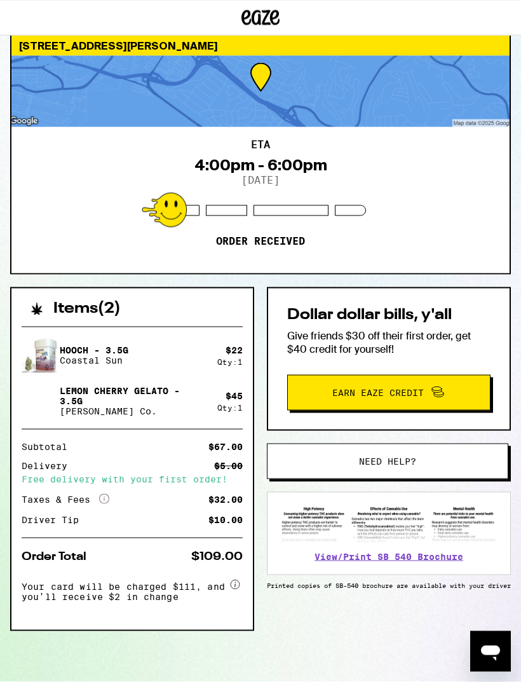
scroll to position [34, 0]
